Goal: Complete application form

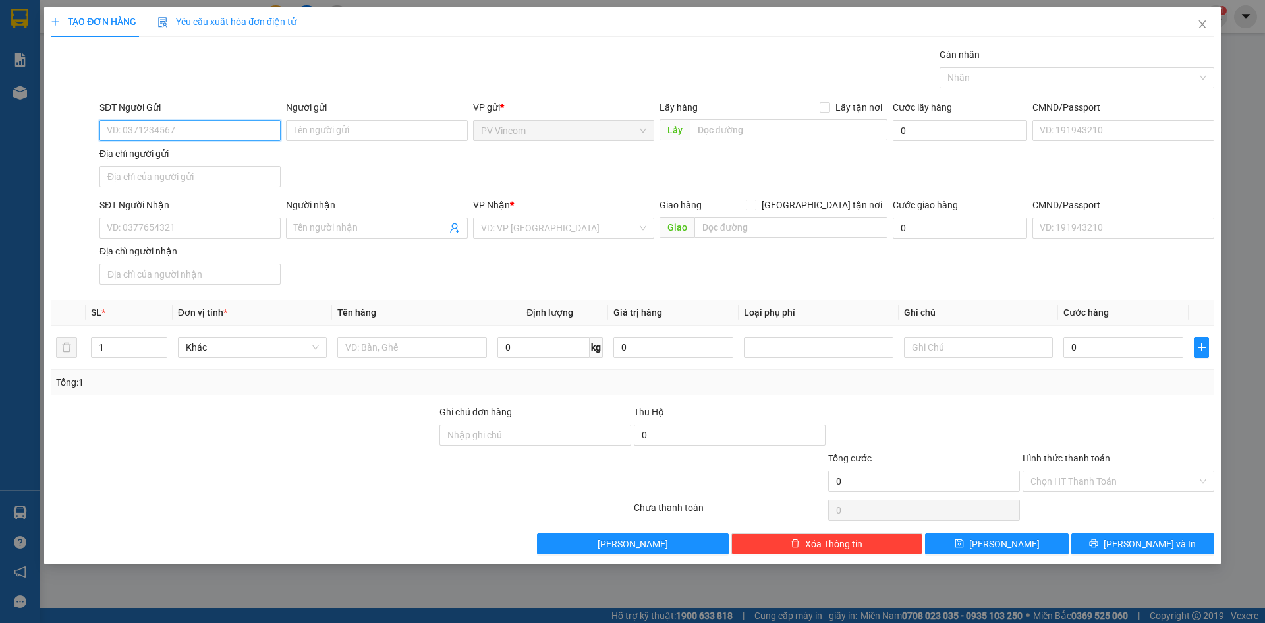
type input "0"
type input "0765637206"
click at [334, 134] on input "Người gửi" at bounding box center [376, 130] width 181 height 21
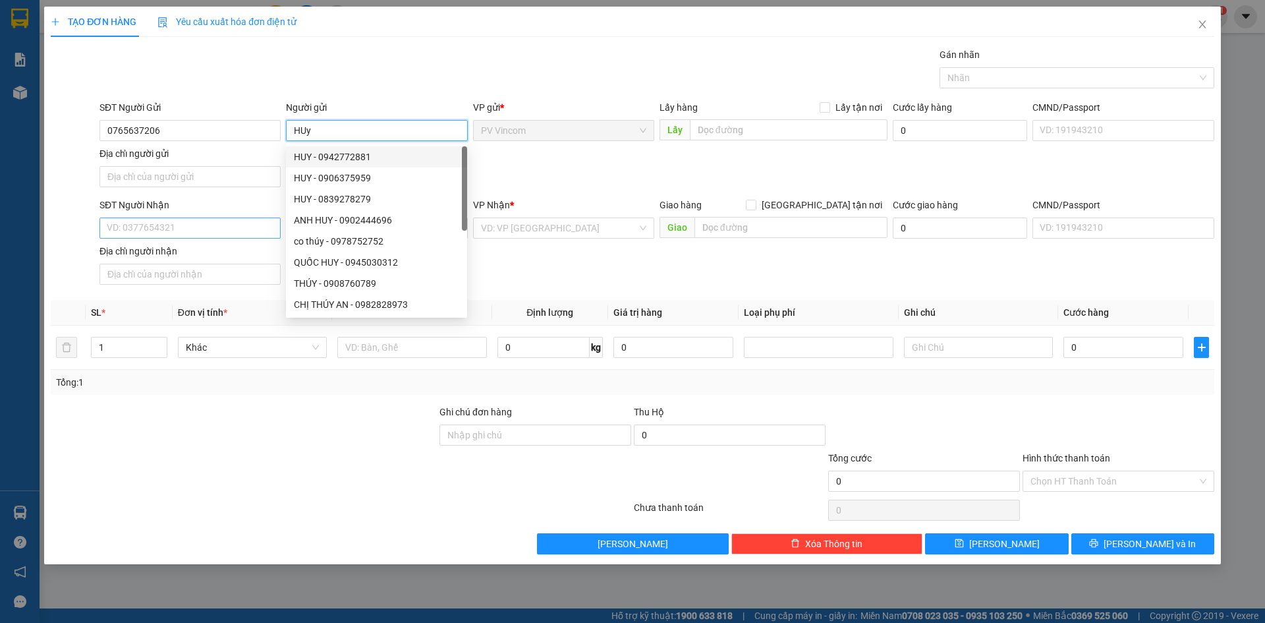
type input "HUy"
click at [184, 219] on input "SĐT Người Nhận" at bounding box center [189, 227] width 181 height 21
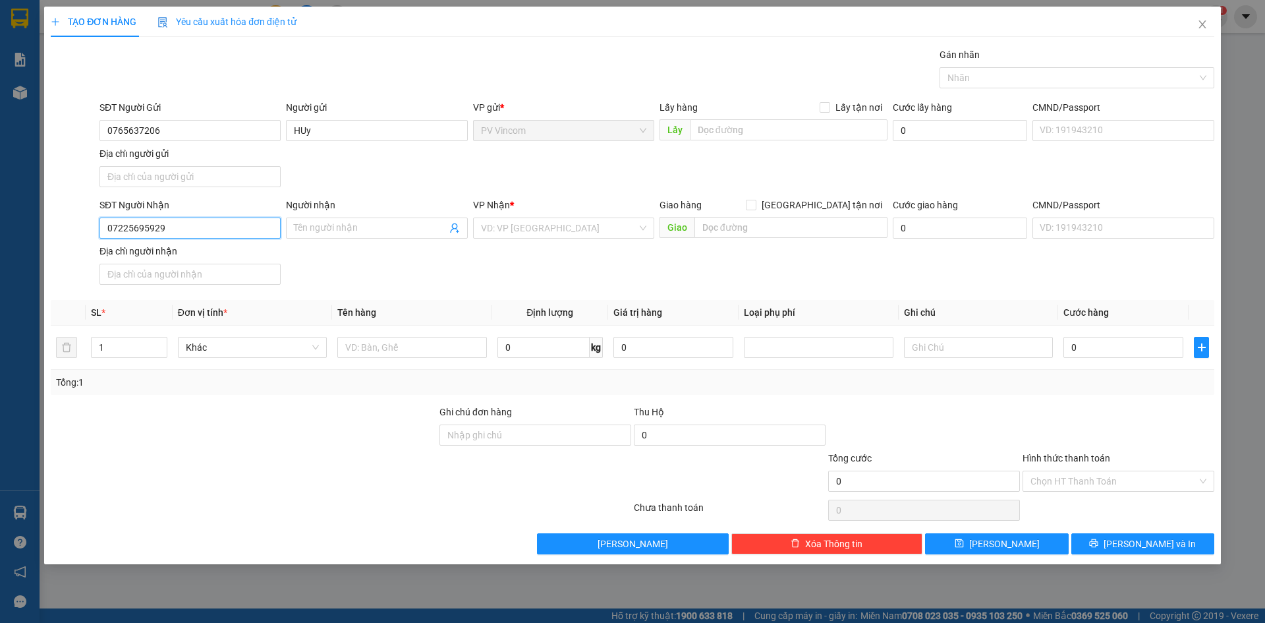
type input "07225695929"
type input "Soan"
click at [534, 241] on div "VP Nhận * VD: VP [GEOGRAPHIC_DATA]" at bounding box center [563, 221] width 181 height 46
click at [533, 233] on input "search" at bounding box center [559, 228] width 156 height 20
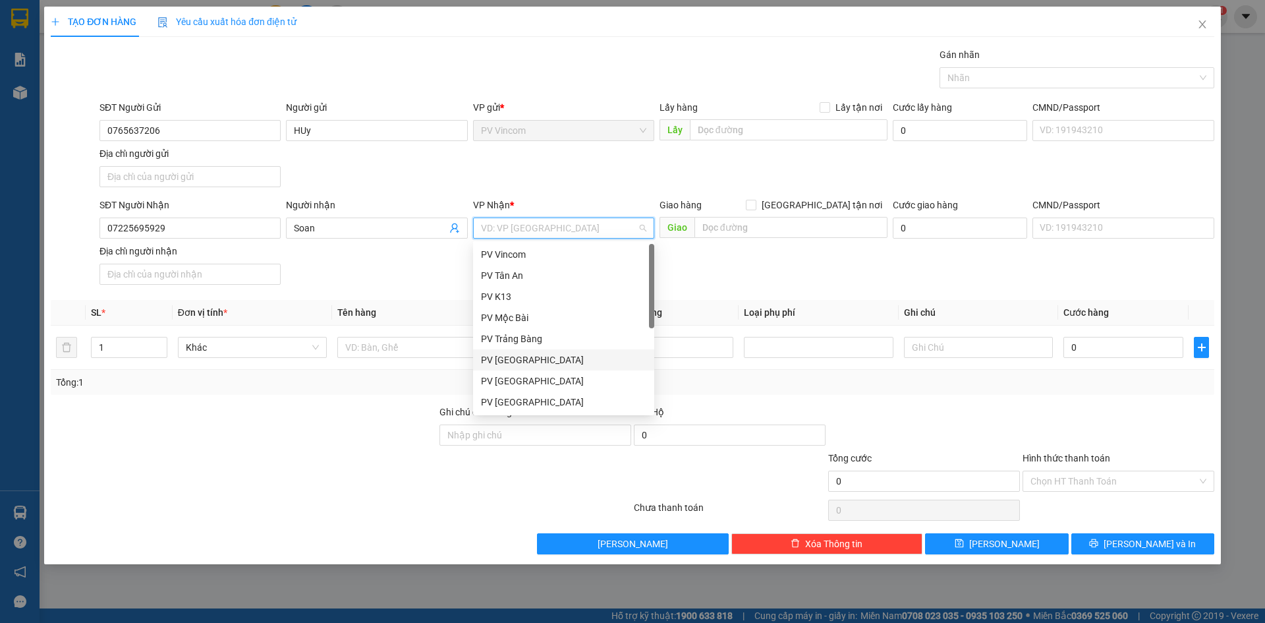
click at [534, 356] on div "PV [GEOGRAPHIC_DATA]" at bounding box center [563, 359] width 165 height 14
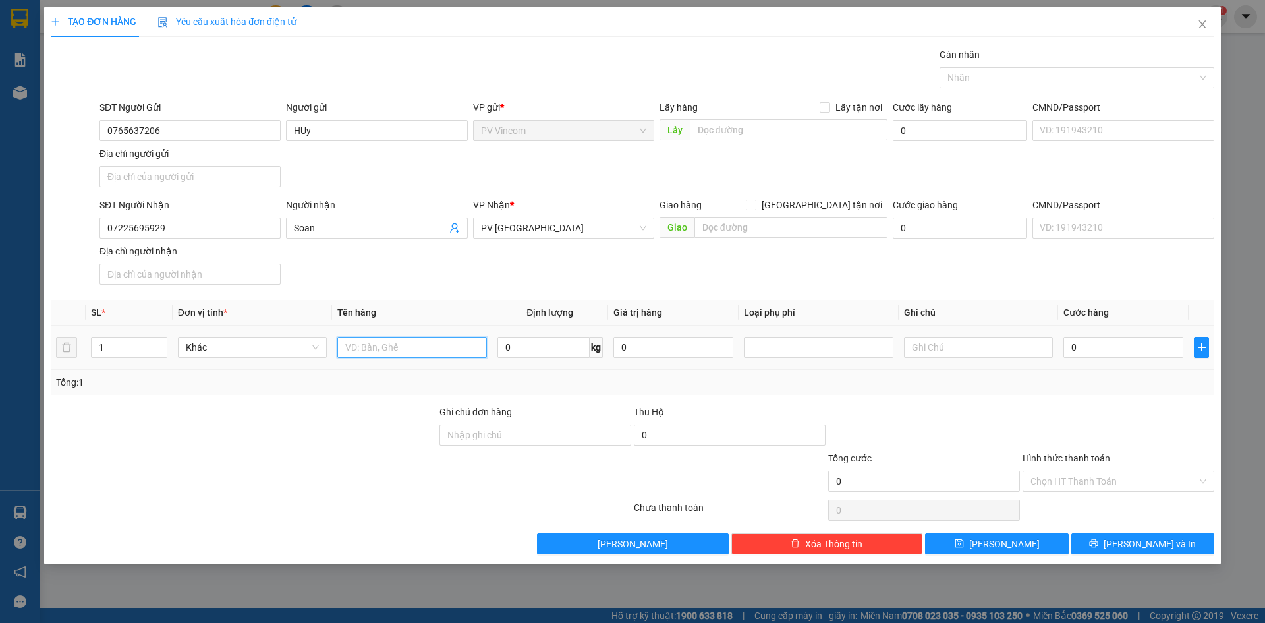
click at [357, 352] on input "text" at bounding box center [411, 347] width 149 height 21
type input "giấy"
click at [1084, 343] on input "0" at bounding box center [1123, 347] width 120 height 21
type input "2"
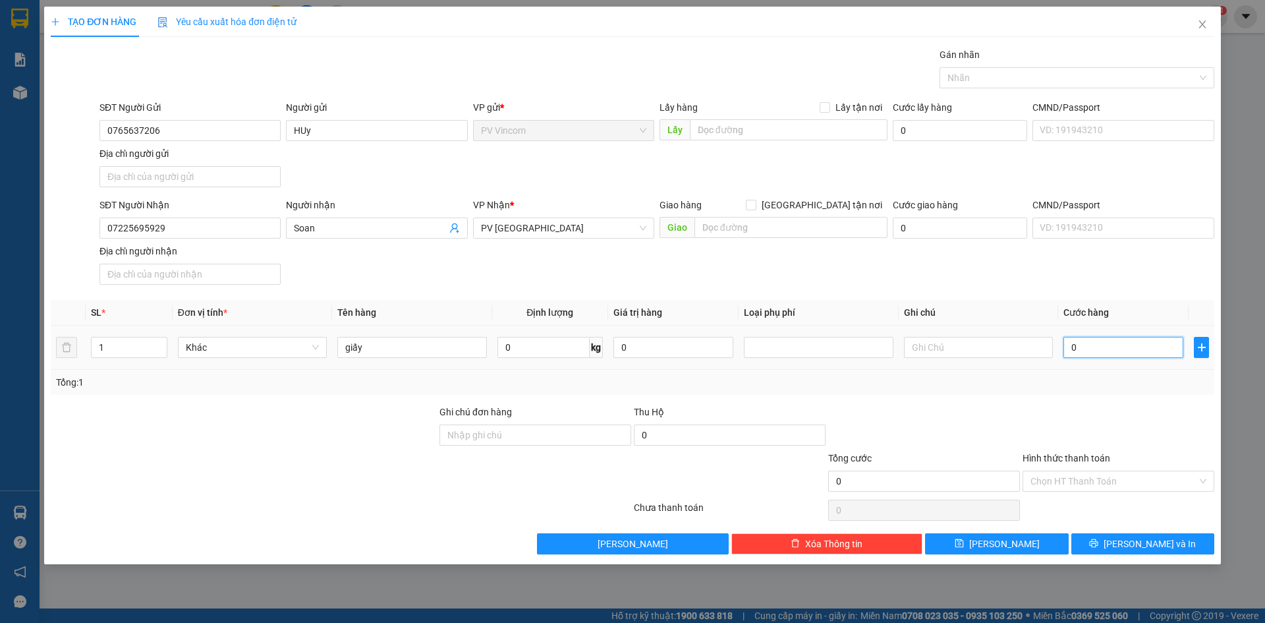
type input "2"
type input "20"
type input "20.000"
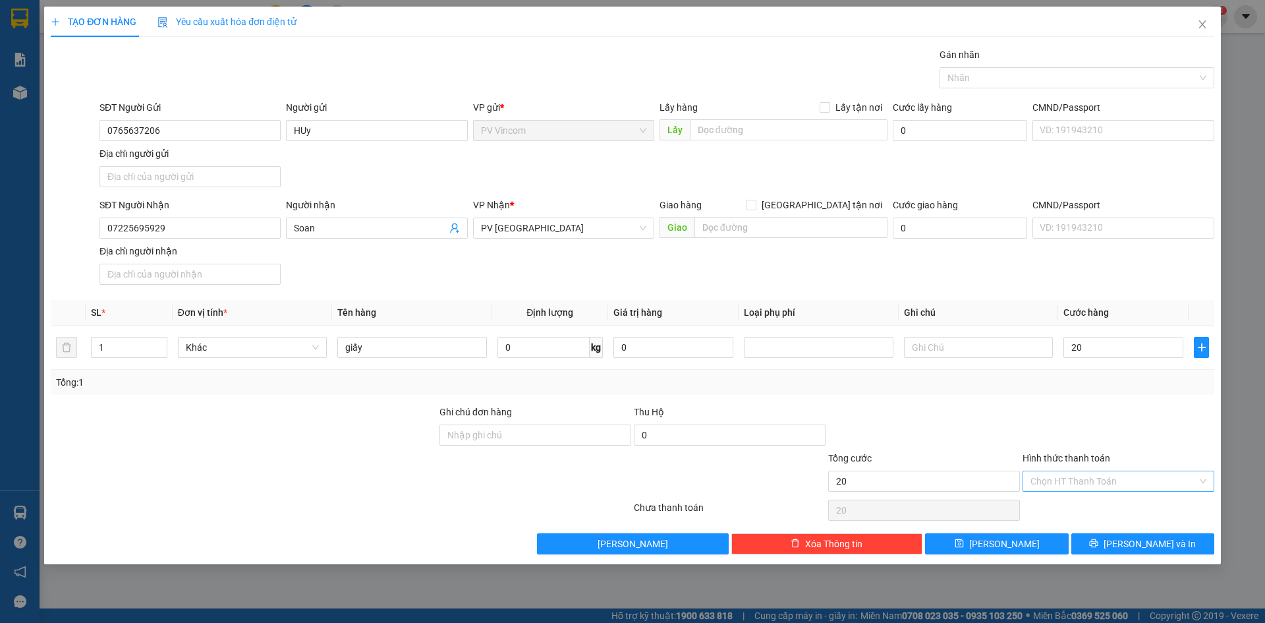
type input "20.000"
click at [1076, 478] on input "Hình thức thanh toán" at bounding box center [1113, 481] width 167 height 20
click at [1073, 507] on div "Tại văn phòng" at bounding box center [1118, 507] width 176 height 14
type input "0"
click at [1129, 545] on button "[PERSON_NAME] và In" at bounding box center [1142, 543] width 143 height 21
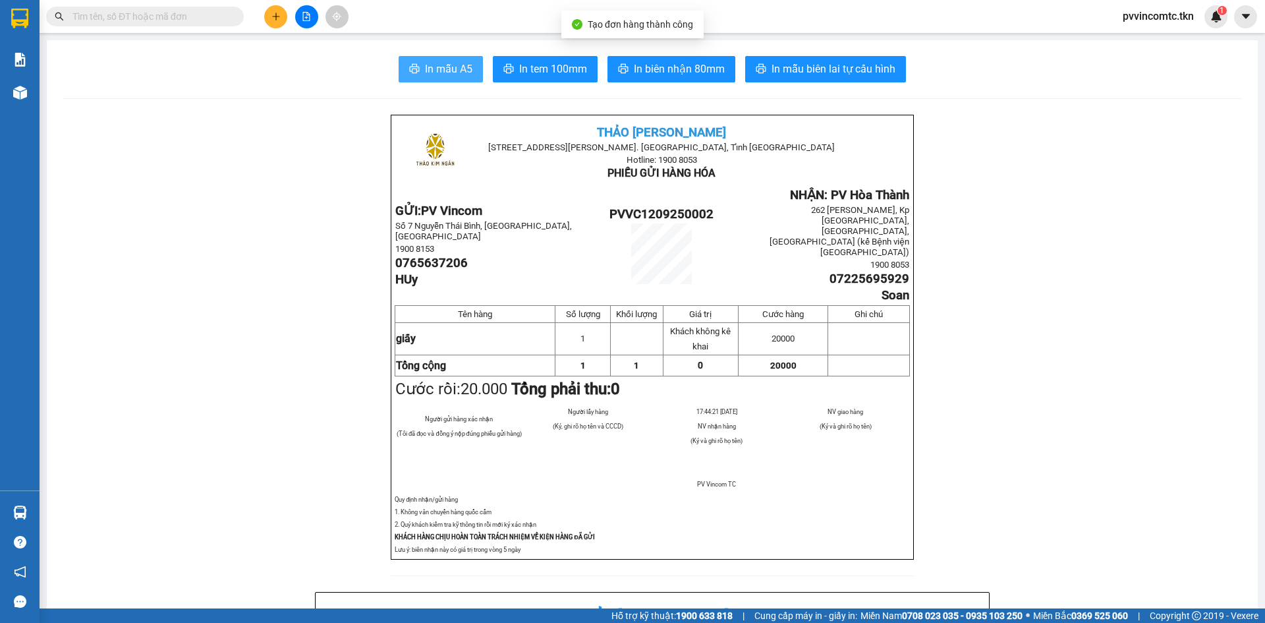
click at [451, 72] on span "In mẫu A5" at bounding box center [448, 69] width 47 height 16
